Goal: Contribute content: Add original content to the website for others to see

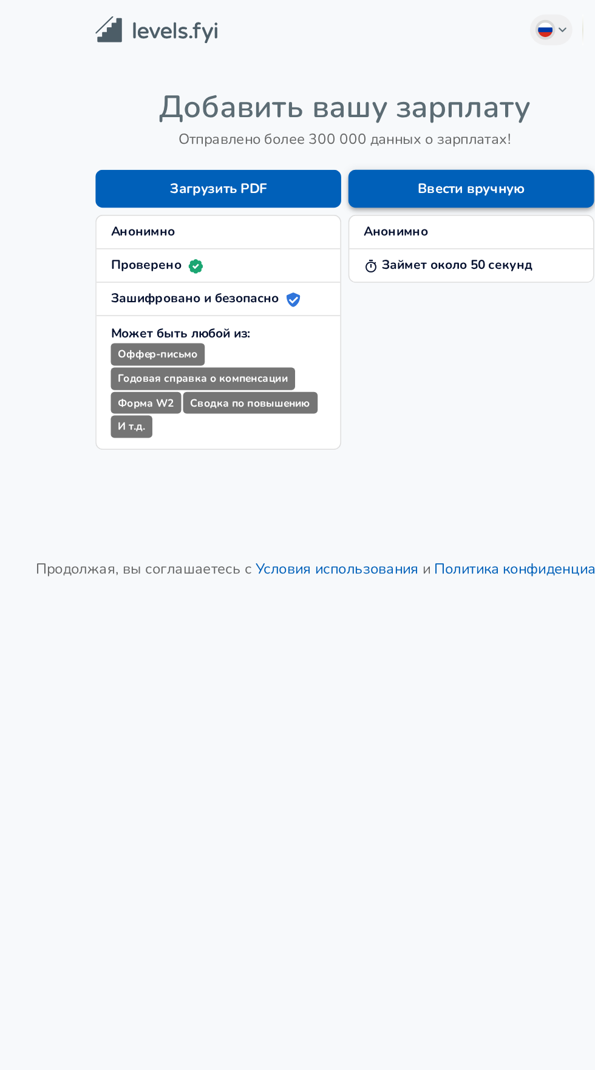
click at [422, 127] on button "Ввести вручную" at bounding box center [382, 126] width 165 height 25
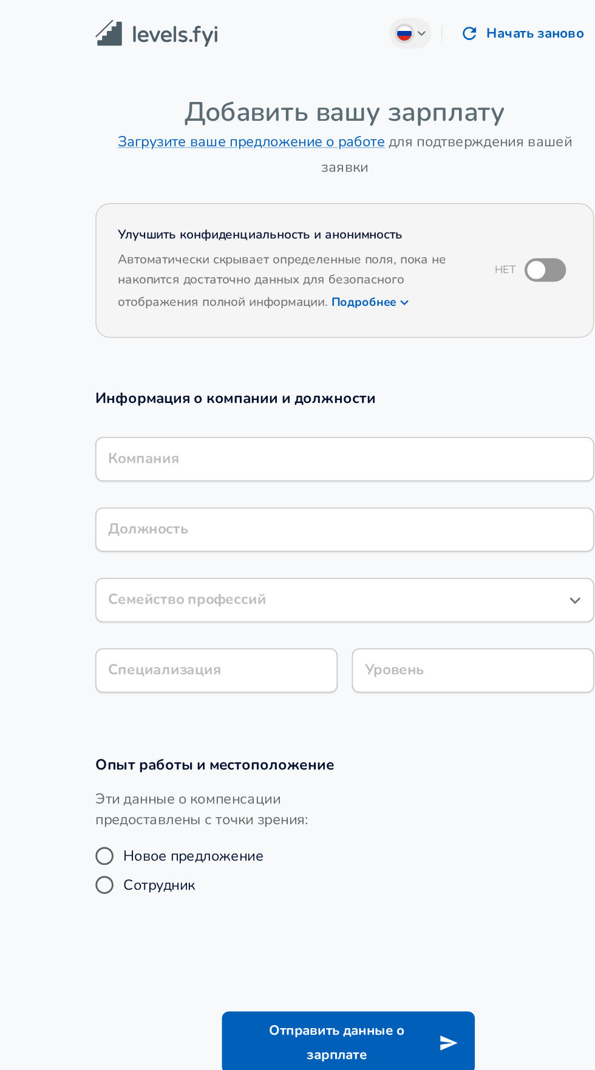
click at [342, 314] on input "Компания" at bounding box center [297, 308] width 324 height 19
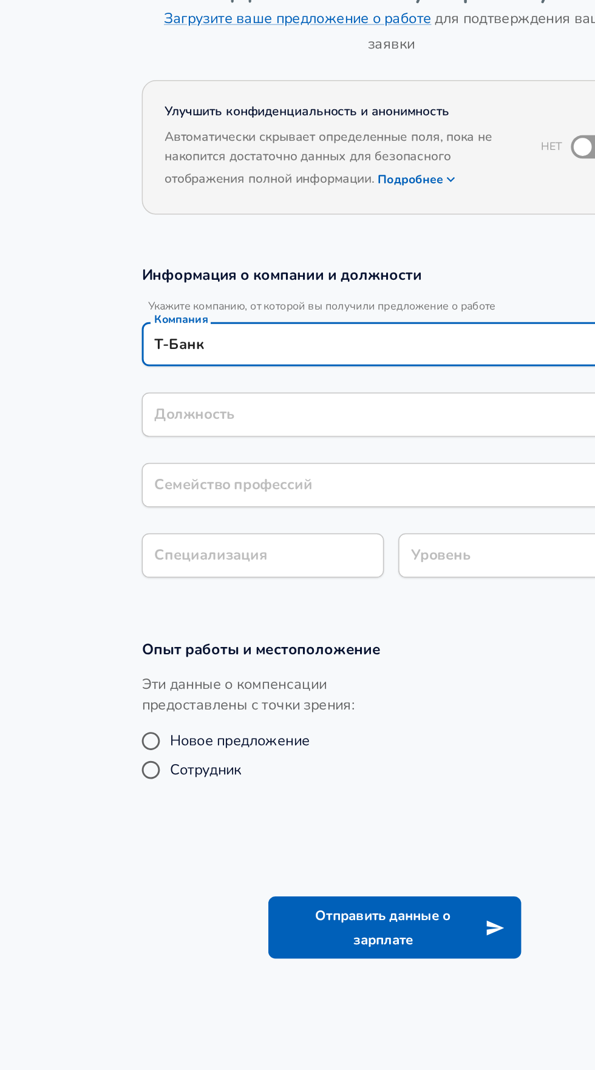
type input "Т-Банк"
click at [295, 359] on div "Должность Должность" at bounding box center [297, 360] width 335 height 47
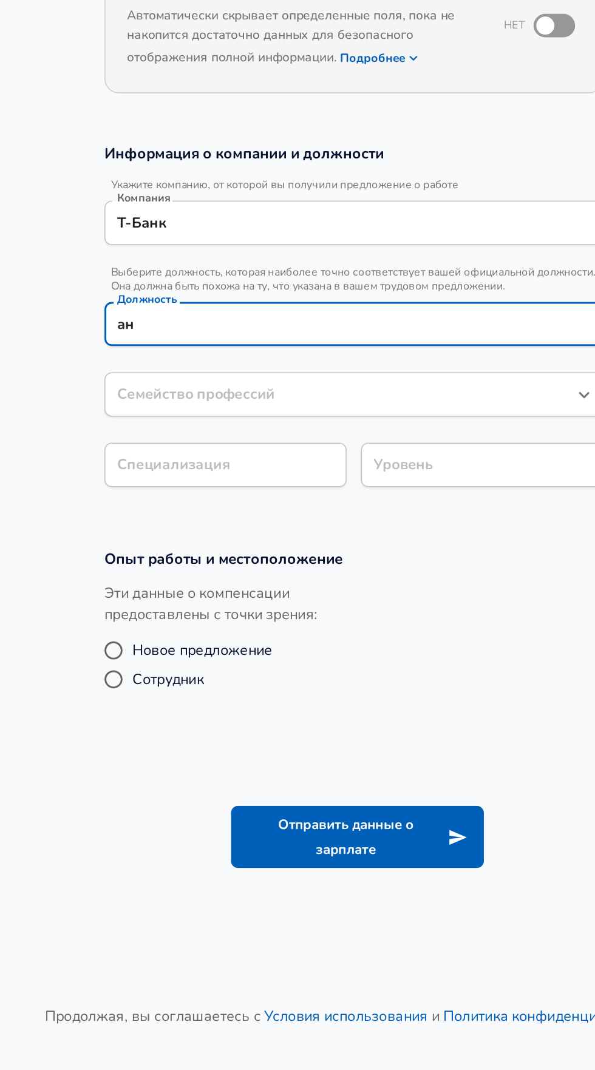
type input "[PERSON_NAME]"
click at [349, 380] on input "Должность" at bounding box center [297, 382] width 324 height 19
click at [337, 430] on div "Информация о компании и должности Укажите компанию, от которой вы получили пред…" at bounding box center [297, 380] width 364 height 240
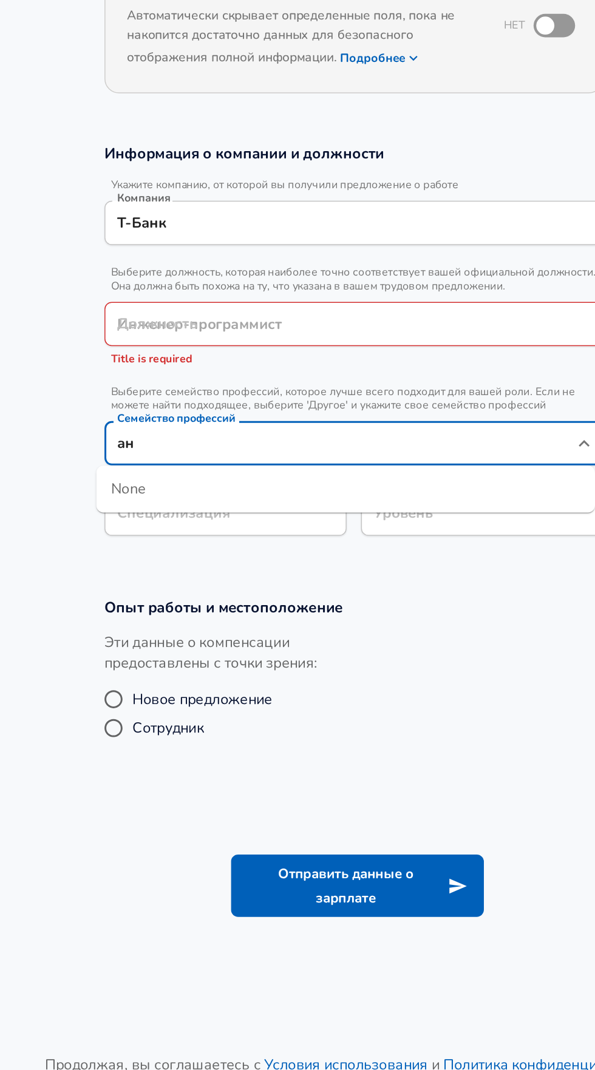
type input "[PERSON_NAME]"
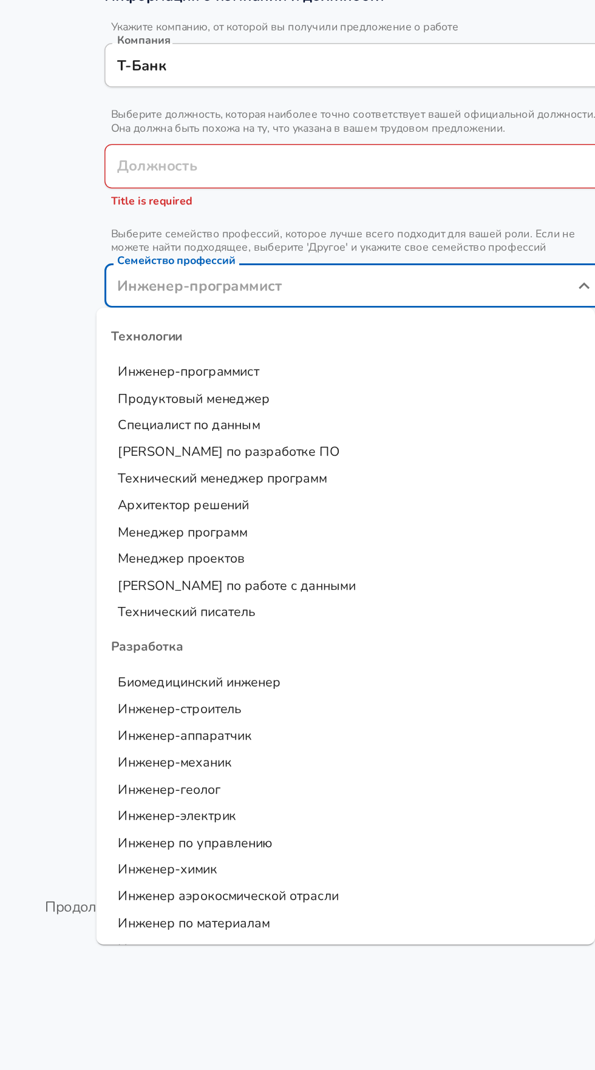
click at [205, 553] on span "Специалист по данным" at bounding box center [186, 556] width 95 height 12
type input "Специалист по данным"
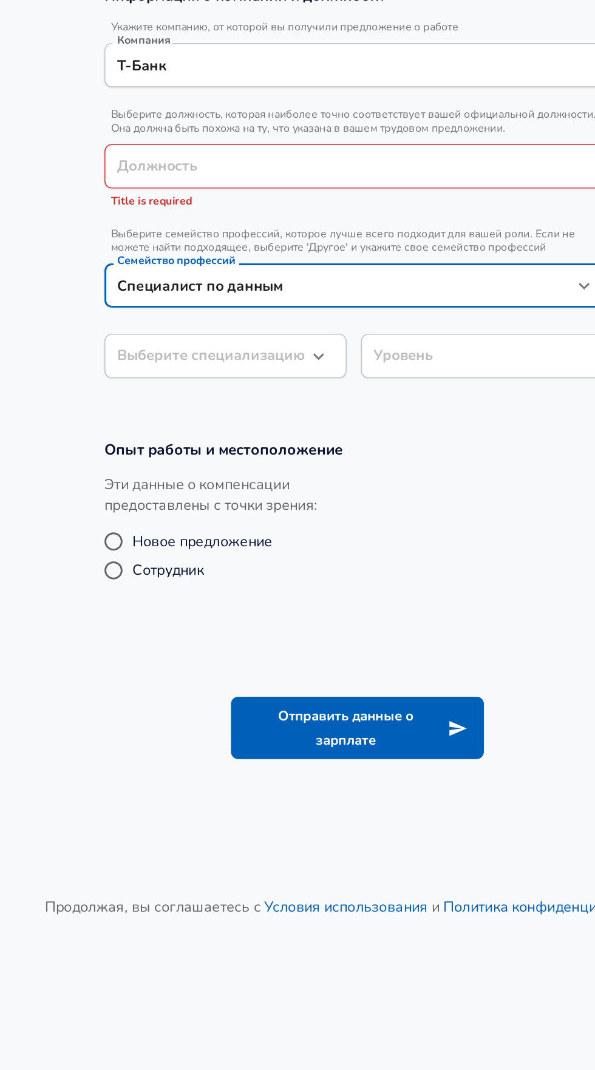
click at [326, 380] on input "Должность" at bounding box center [297, 382] width 324 height 19
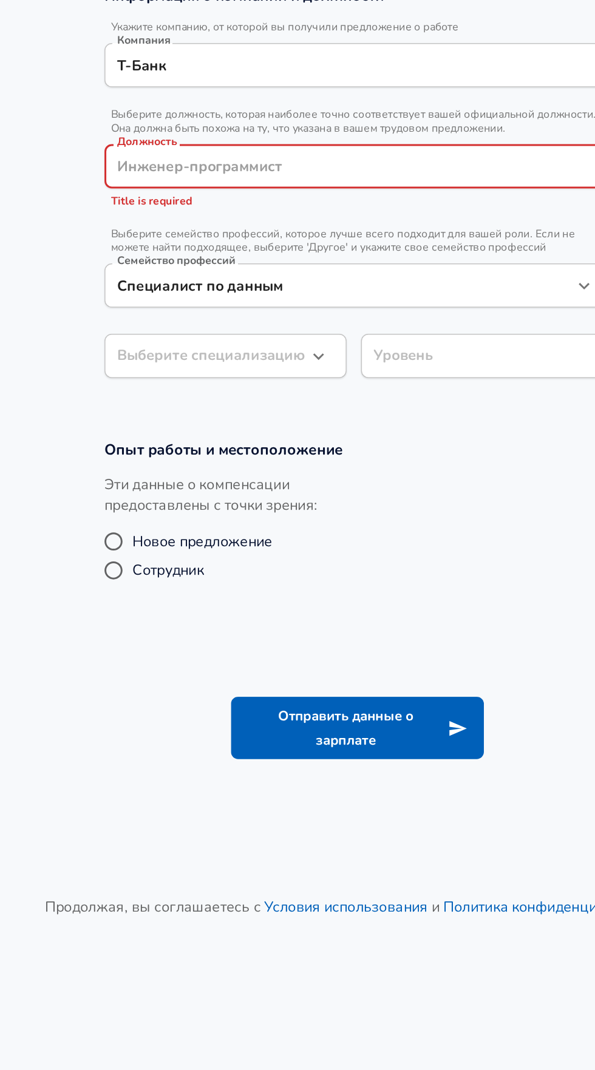
click at [278, 385] on input "Должность" at bounding box center [297, 382] width 324 height 19
type input "[PERSON_NAME]"
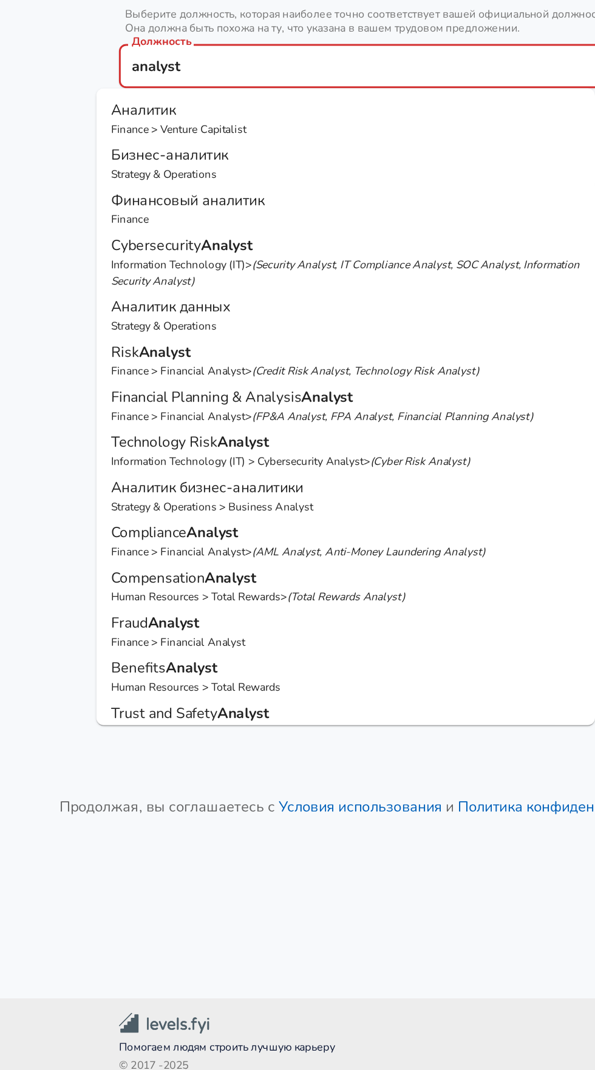
click at [255, 550] on p "Аналитик данных" at bounding box center [282, 543] width 316 height 15
type input "Аналитик данных"
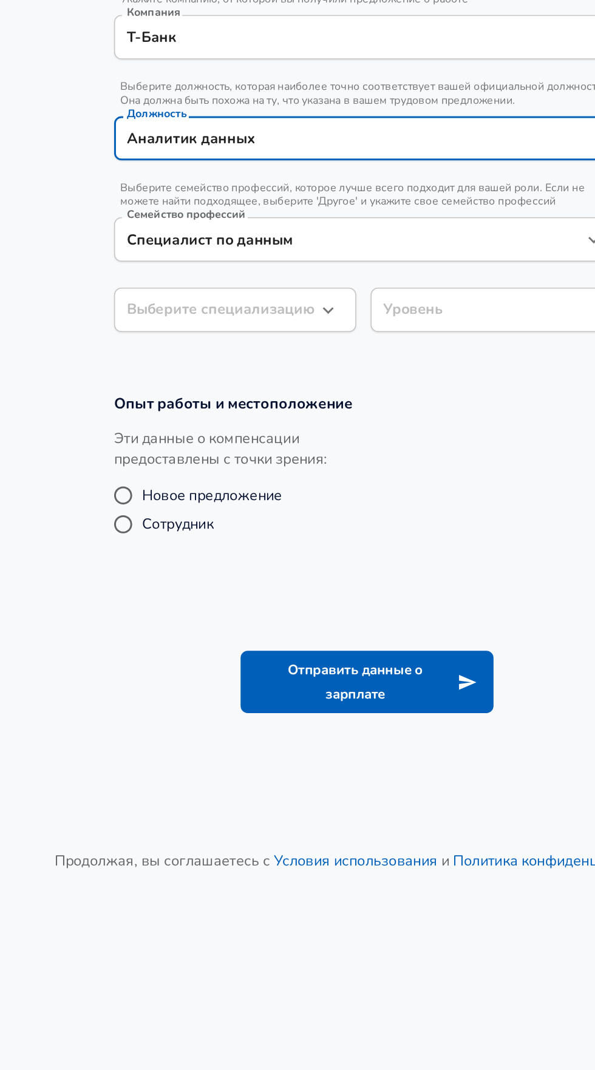
type input "Аналитик данных"
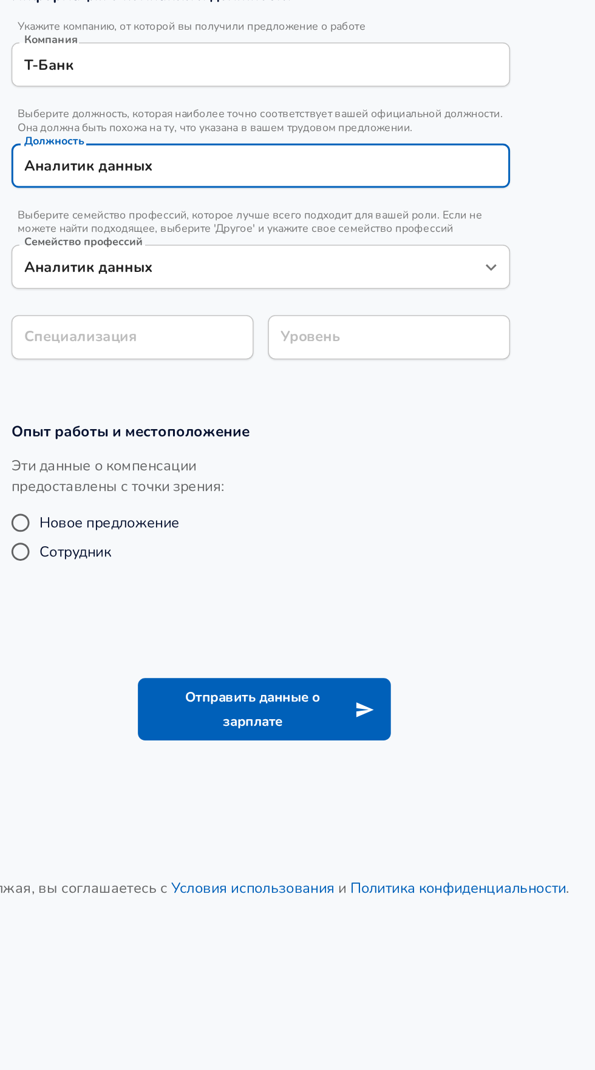
type input "Аналитик данных"
click at [249, 508] on input "Специализация" at bounding box center [211, 497] width 163 height 30
